Goal: Task Accomplishment & Management: Manage account settings

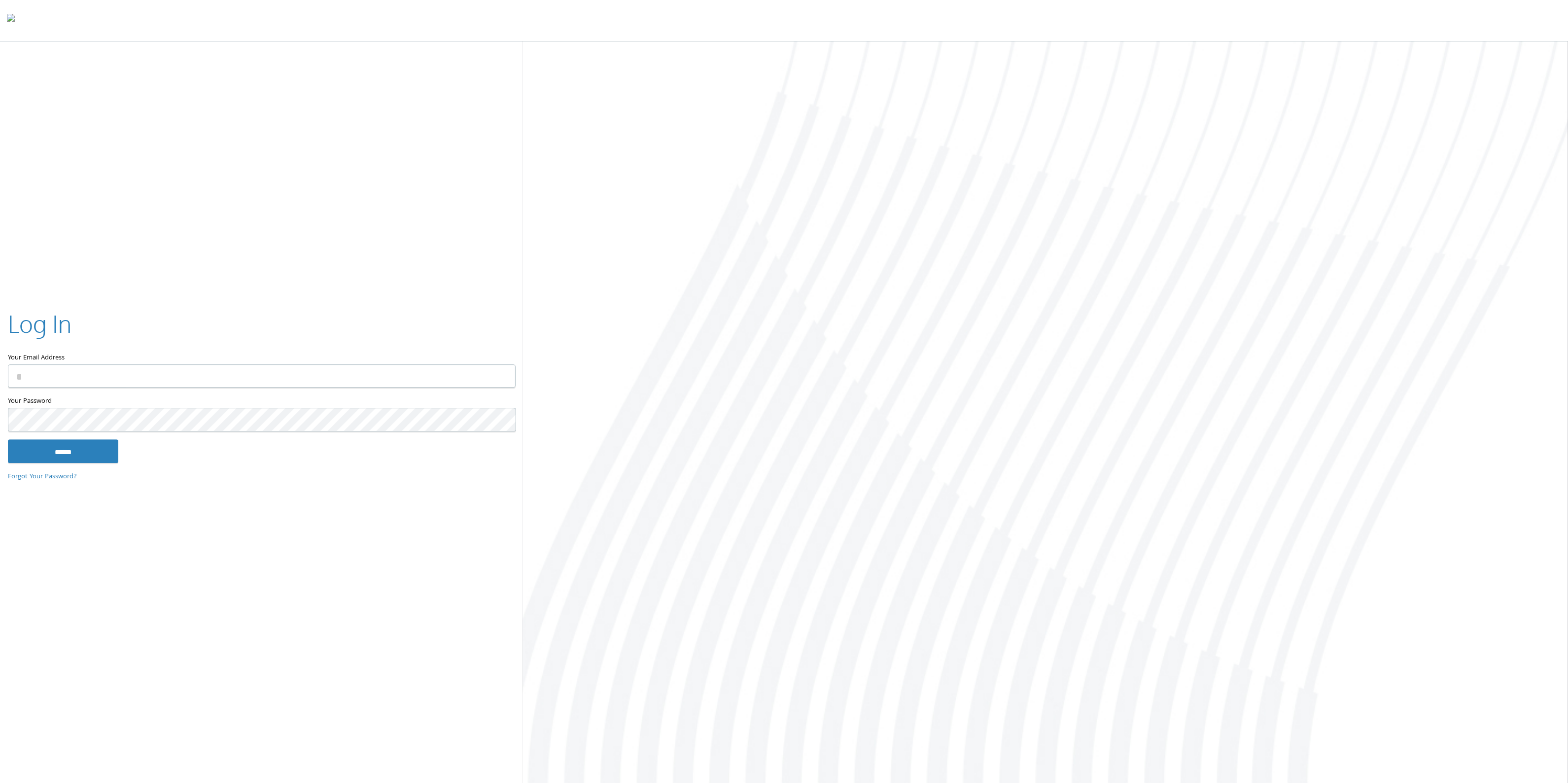
type input "**********"
click at [106, 452] on input "******" at bounding box center [63, 451] width 110 height 23
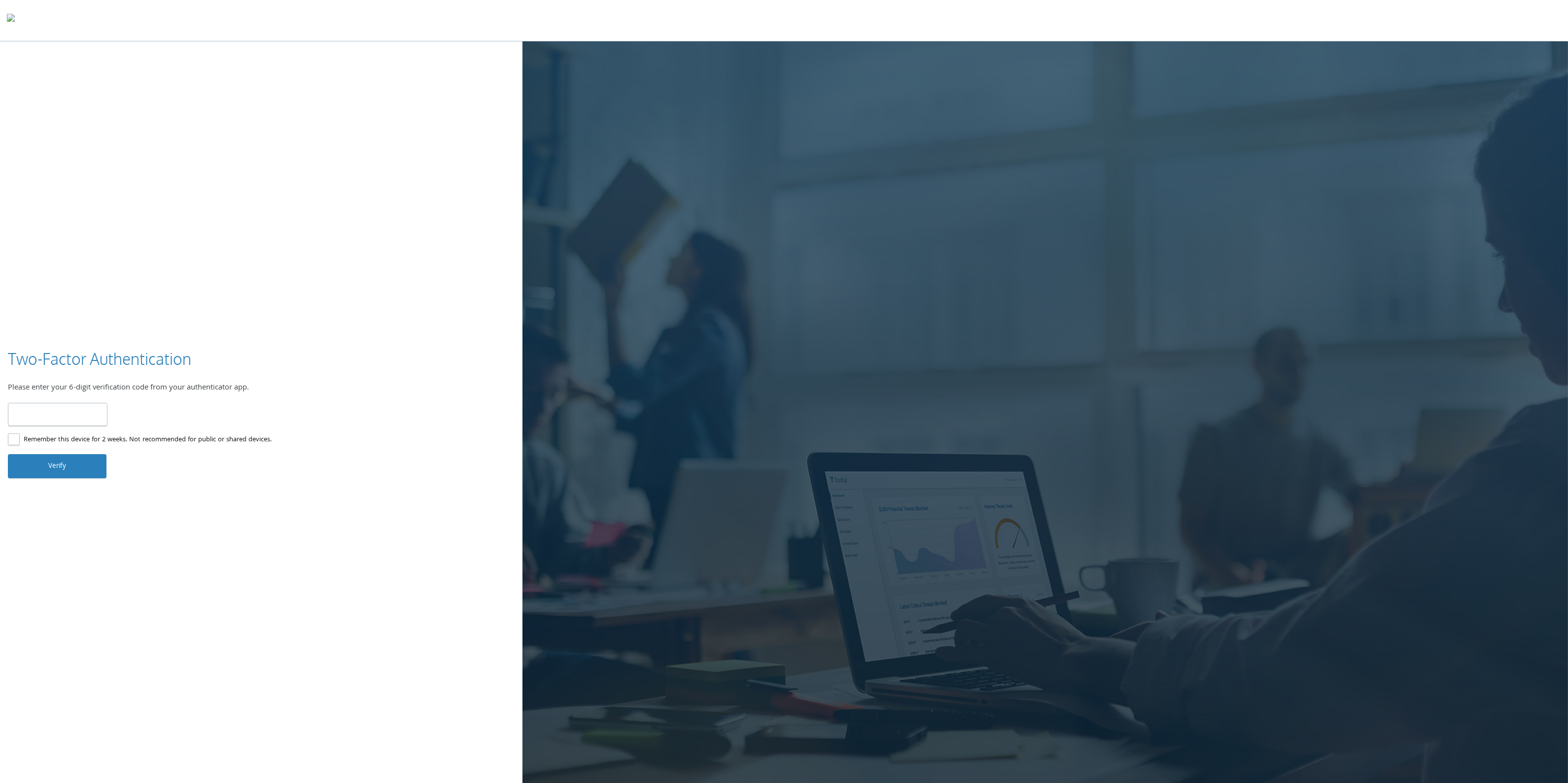
click at [87, 410] on input "number" at bounding box center [58, 414] width 100 height 23
type input "******"
